Goal: Information Seeking & Learning: Learn about a topic

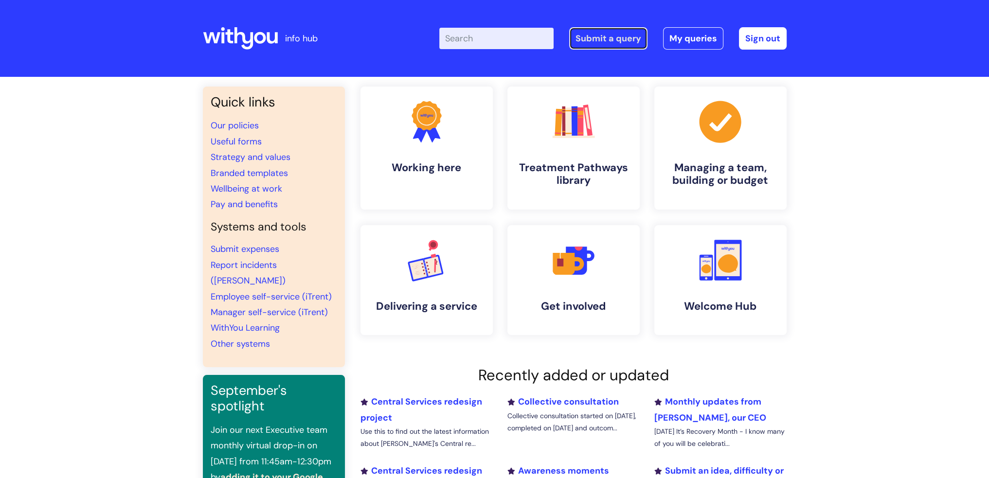
click at [625, 41] on link "Submit a query" at bounding box center [608, 38] width 78 height 22
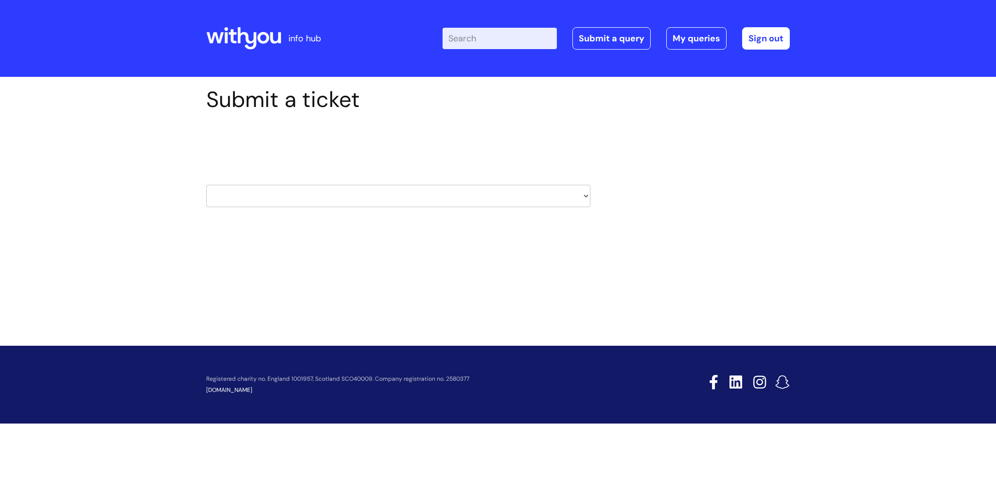
click at [426, 203] on select "HR / People IT and Support Clinical Drug Alerts Finance Accounts Data Support T…" at bounding box center [398, 196] width 384 height 22
select select "it_and_support"
click at [206, 185] on select "HR / People IT and Support Clinical Drug Alerts Finance Accounts Data Support T…" at bounding box center [398, 196] width 384 height 22
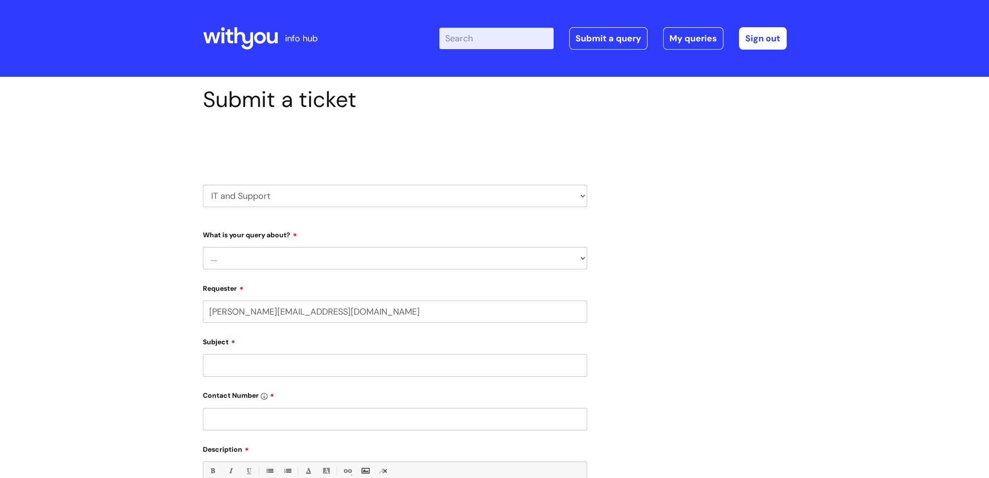
click at [419, 260] on select "... Mobile Phone Reset & MFA Accounts, Starters and Leavers IT Hardware issue I…" at bounding box center [395, 258] width 384 height 22
select select "IT Hardware issue"
click at [203, 247] on select "... Mobile Phone Reset & MFA Accounts, Starters and Leavers IT Hardware issue I…" at bounding box center [395, 258] width 384 height 22
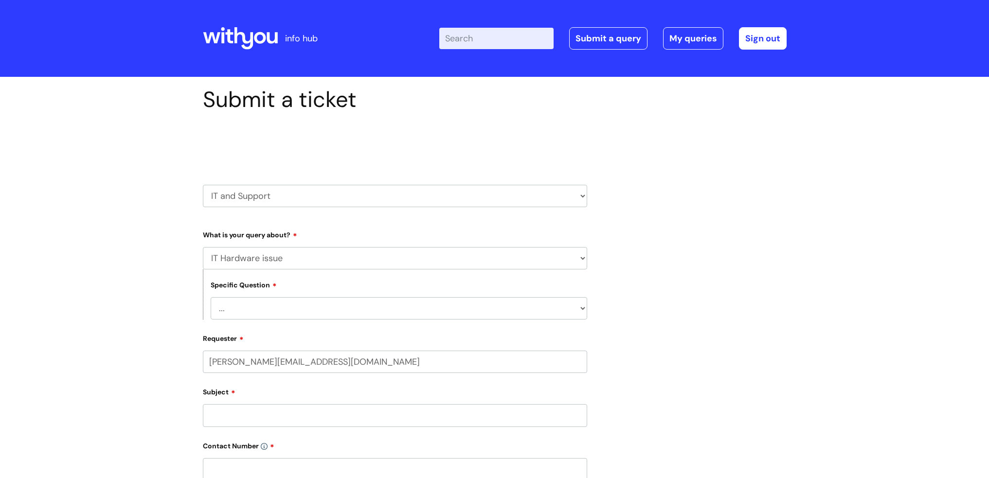
select select "IT Hardware issue"
type input "flexible working review"
click button "Search" at bounding box center [0, 0] width 0 height 0
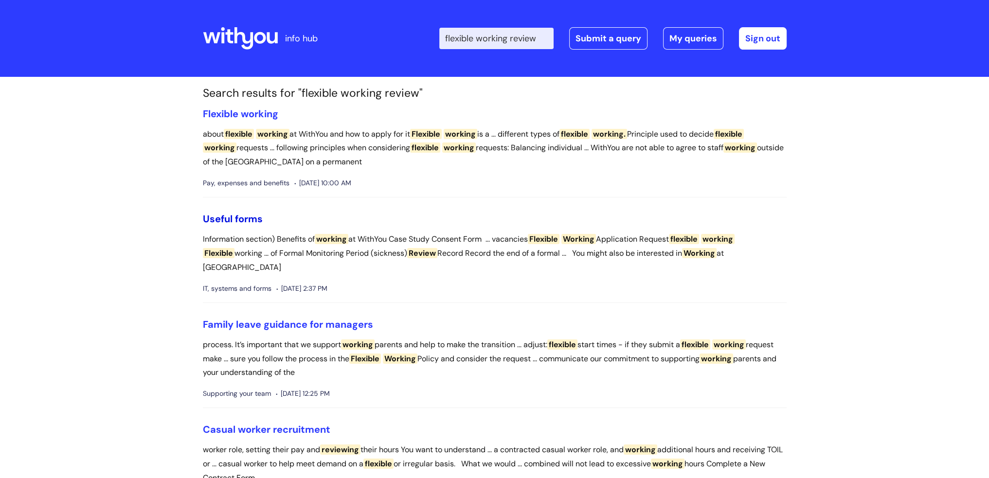
click at [221, 219] on link "Useful forms" at bounding box center [233, 219] width 60 height 13
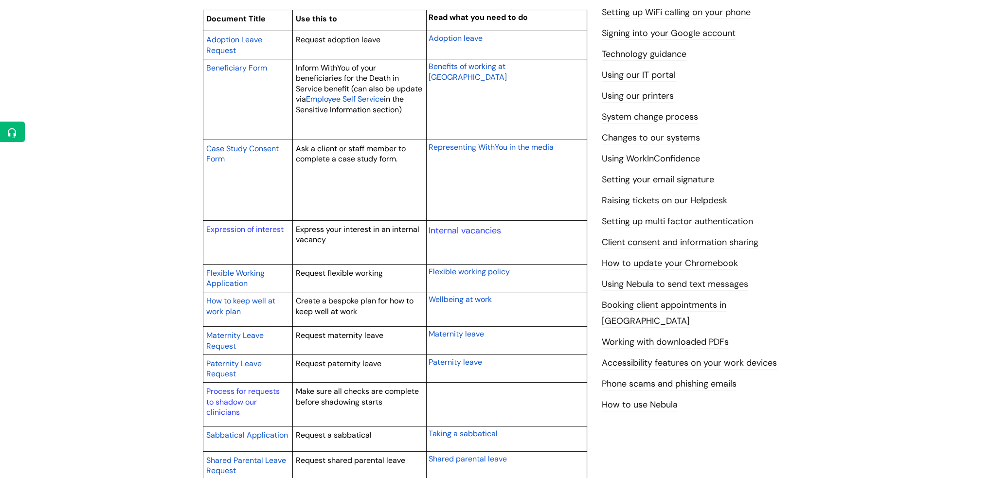
scroll to position [292, 0]
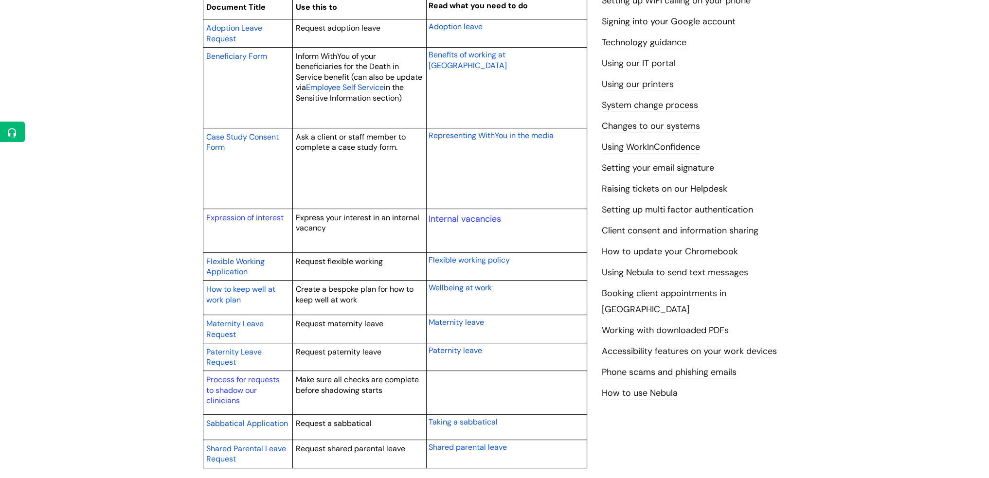
click at [452, 258] on span "Flexible working policy" at bounding box center [468, 260] width 81 height 10
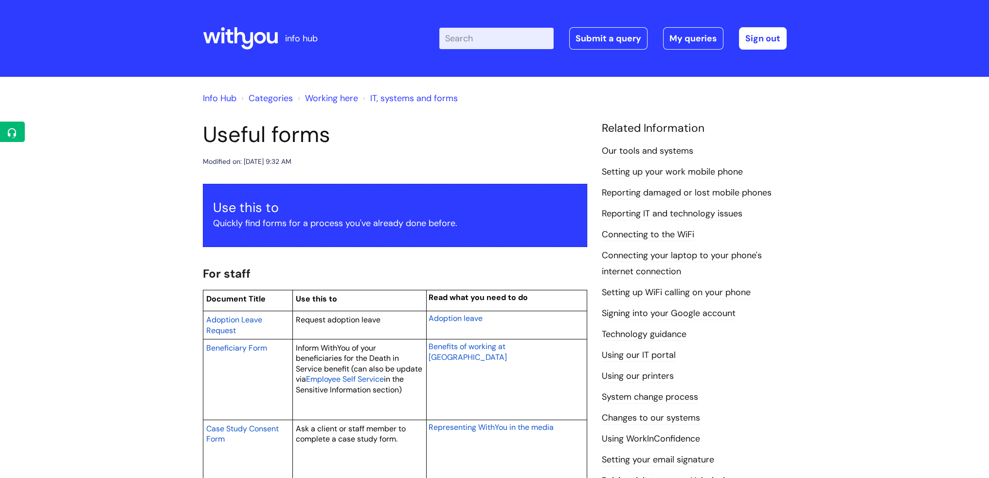
click at [465, 35] on input "Enter your search term here..." at bounding box center [496, 38] width 114 height 21
type input "flexible working"
click button "Search" at bounding box center [0, 0] width 0 height 0
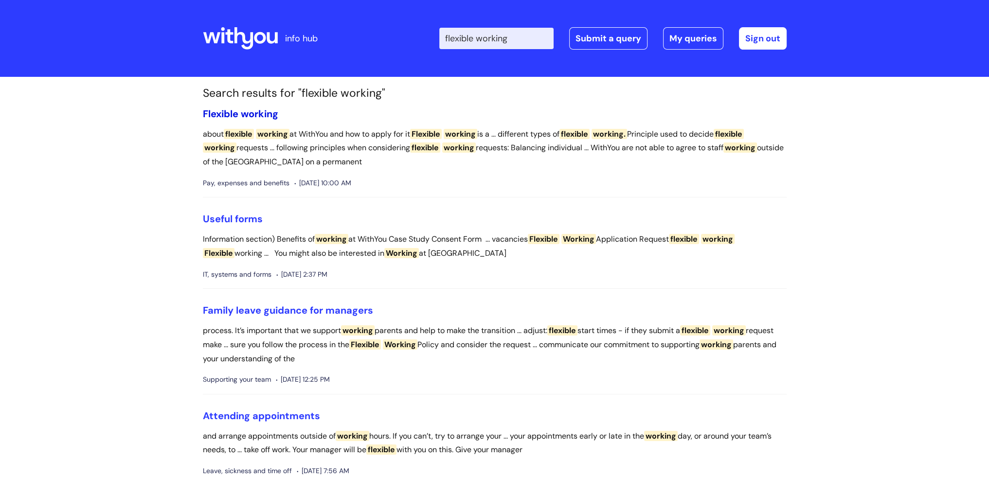
click at [259, 114] on span "working" at bounding box center [259, 113] width 37 height 13
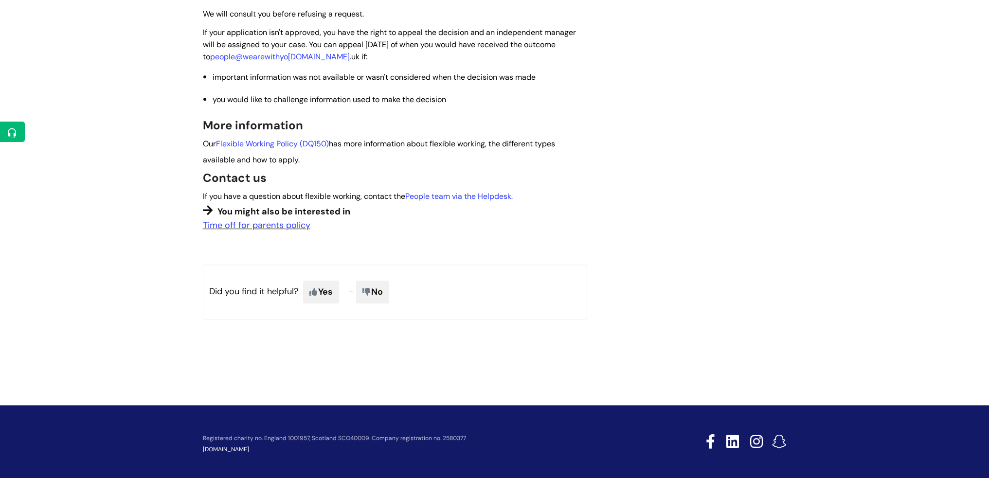
scroll to position [909, 0]
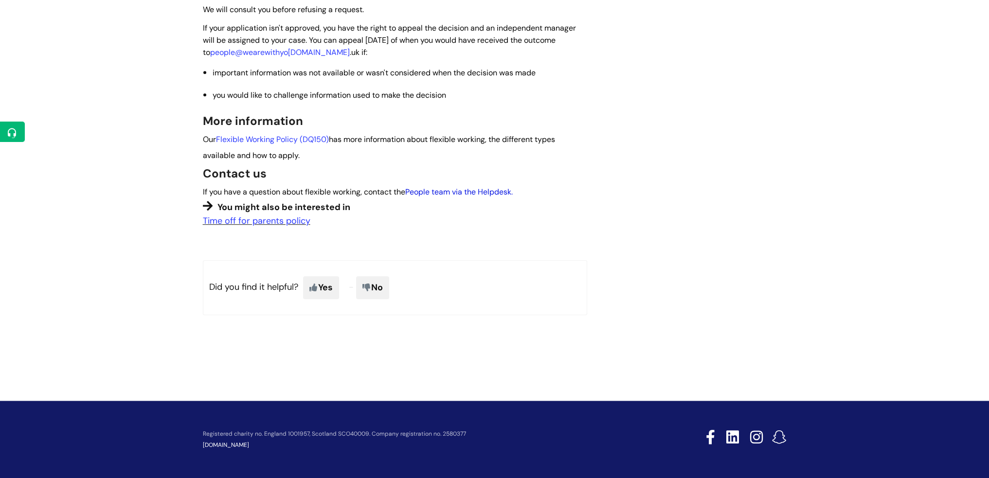
click at [478, 191] on link "People team via the Helpdesk." at bounding box center [458, 192] width 107 height 10
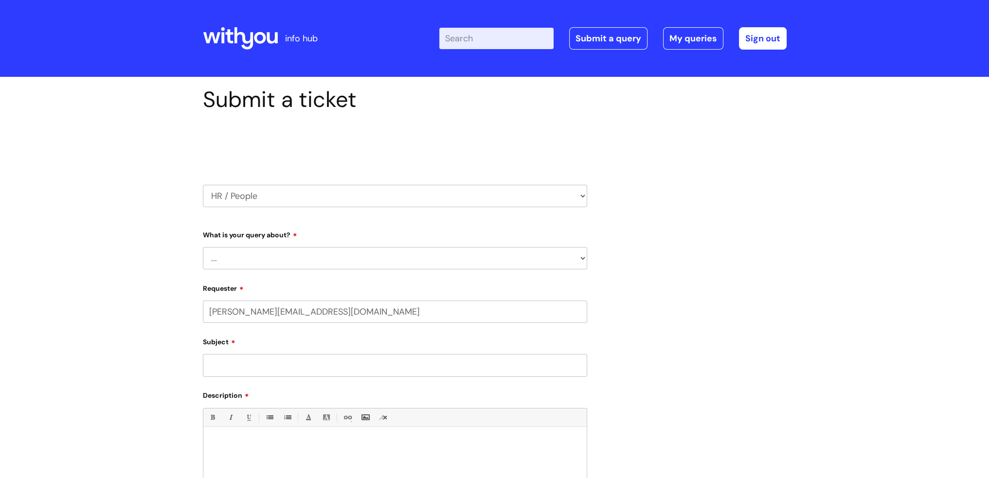
click at [392, 262] on select "... Absence Query Holiday Query Employee change request General HR Query iTrent…" at bounding box center [395, 258] width 384 height 22
click at [681, 392] on div "Submit a ticket Select issue type HR / People IT and Support Clinical Drug Aler…" at bounding box center [494, 339] width 598 height 505
